Goal: Navigation & Orientation: Go to known website

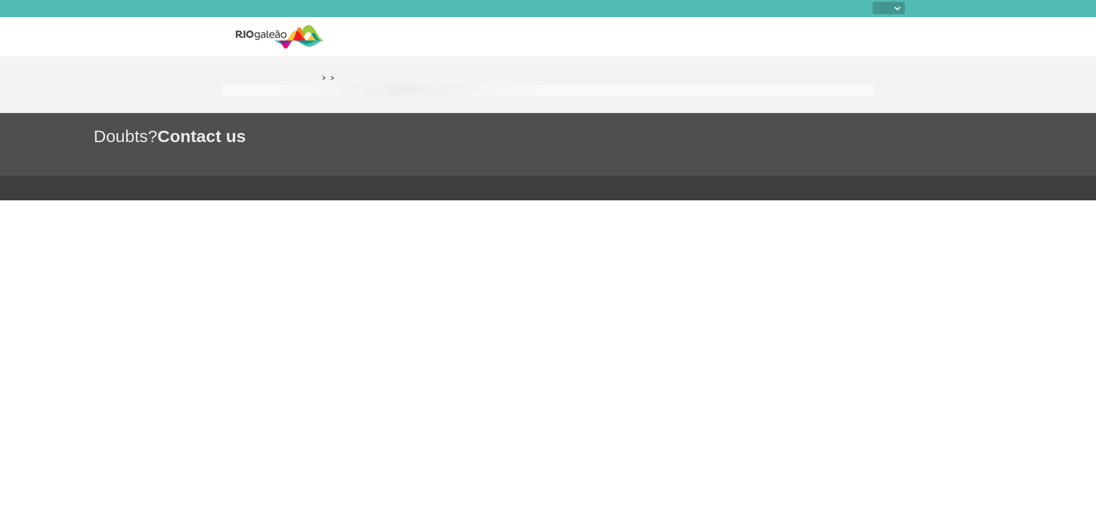
click at [902, 3] on select "PT ENG ESP" at bounding box center [888, 8] width 32 height 13
click at [892, 3] on select "PT ENG ESP" at bounding box center [888, 8] width 32 height 13
select select "pt-BR"
click at [872, 2] on select "PT ENG ESP" at bounding box center [888, 8] width 32 height 13
click at [340, 78] on link "Página Inicial" at bounding box center [337, 78] width 35 height 9
